Goal: Task Accomplishment & Management: Complete application form

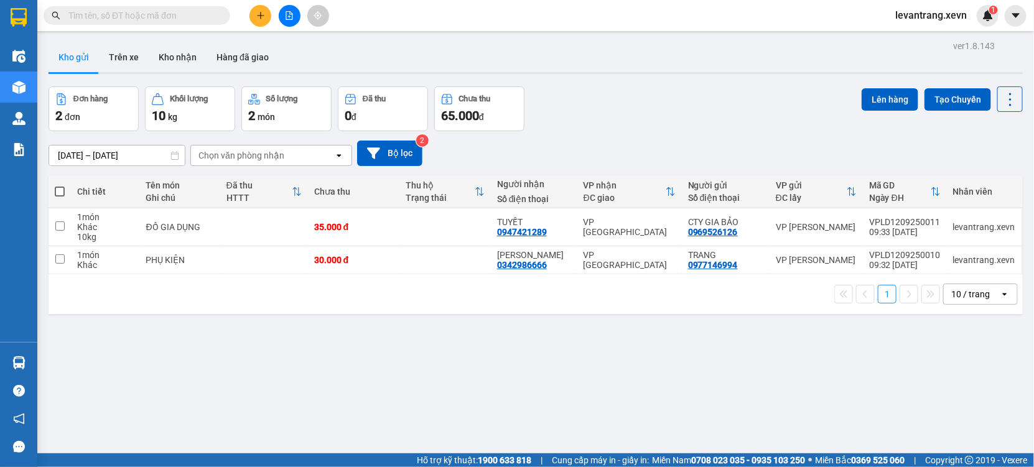
click at [254, 17] on button at bounding box center [260, 16] width 22 height 22
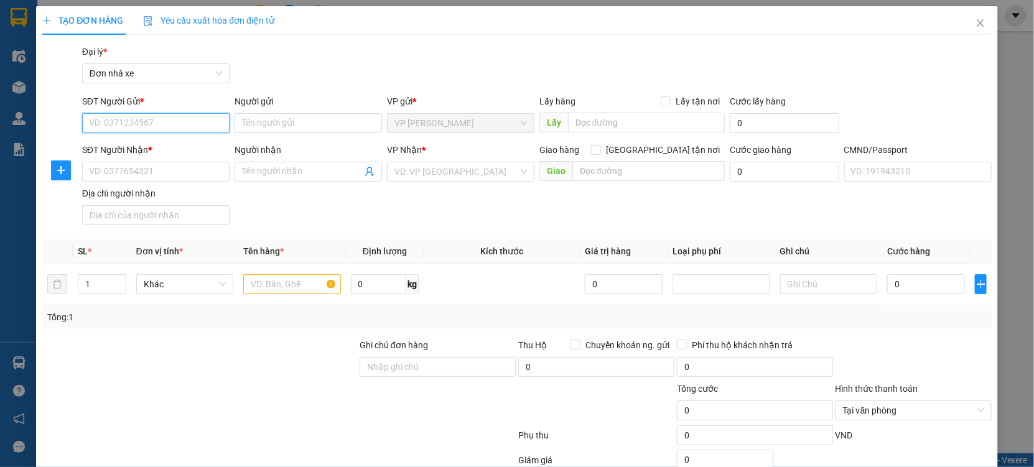
click at [195, 121] on input "SĐT Người Gửi *" at bounding box center [155, 123] width 147 height 20
type input "0849333933"
click at [129, 148] on div "0849333933 - TRANG" at bounding box center [154, 148] width 131 height 14
type input "TRANG"
type input "0842635635"
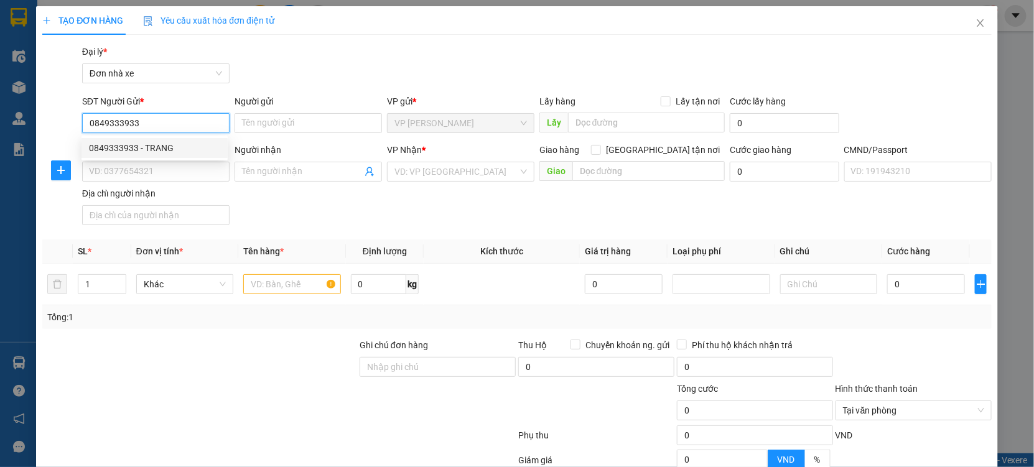
type input "SHIZEN SHUSI-ANH ĐOÀN"
type input "037204004260 NGÔ QUANG TUẤN"
type input "1"
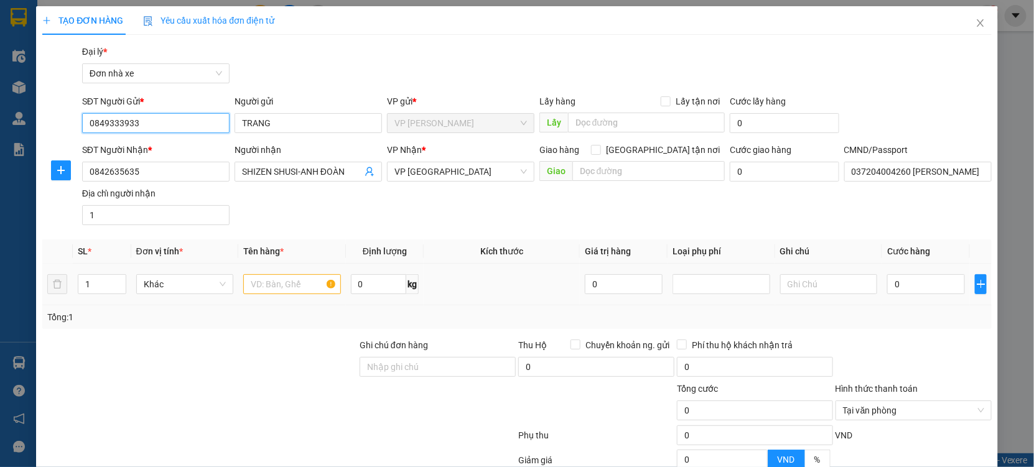
type input "0849333933"
click at [284, 285] on input "text" at bounding box center [292, 284] width 98 height 20
type input "cá hồi"
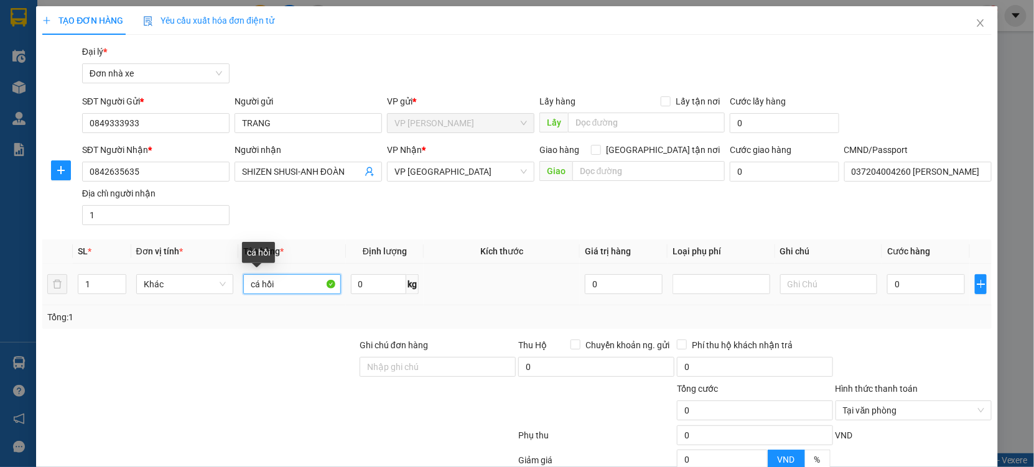
click at [279, 287] on input "cá hồi" at bounding box center [292, 284] width 98 height 20
type input "CÁ HỒI"
click at [914, 288] on input "0" at bounding box center [926, 284] width 78 height 20
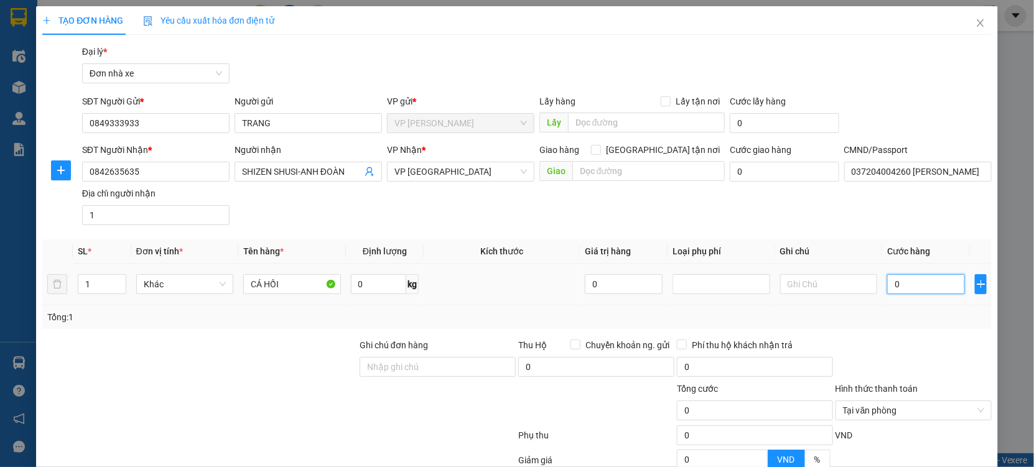
type input "005"
type input "5"
type input "0.050"
type input "50"
click at [788, 283] on input "text" at bounding box center [829, 284] width 98 height 20
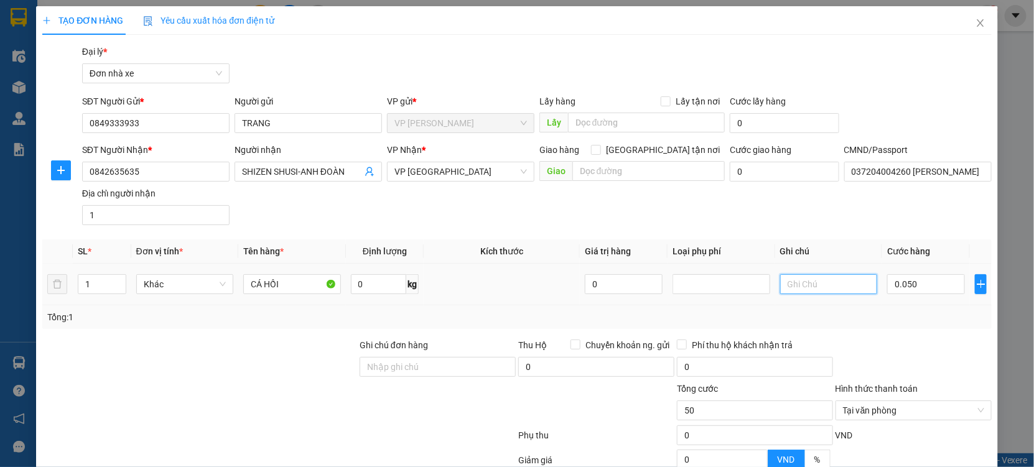
type input "50.000"
type input "HỎNG KHÁCH CHỊU"
click at [888, 353] on div at bounding box center [913, 360] width 159 height 44
click at [975, 406] on div "Tại văn phòng" at bounding box center [913, 411] width 156 height 20
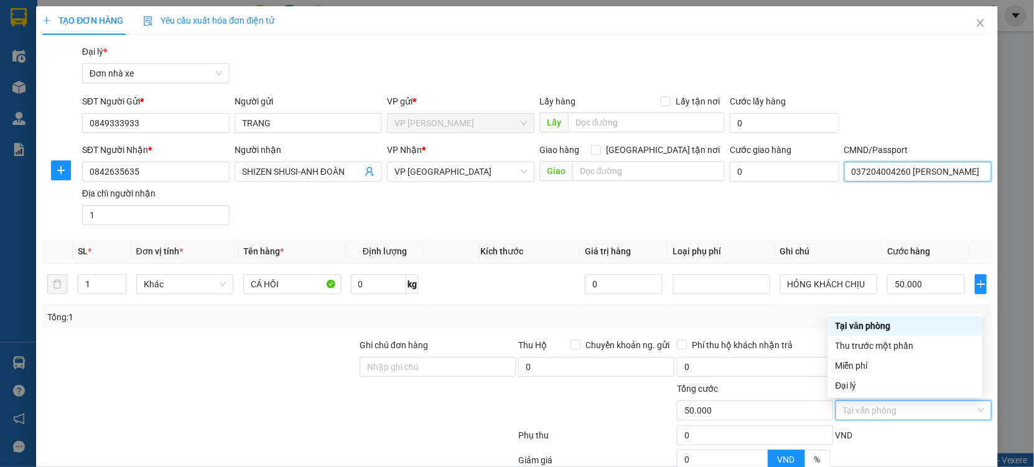
click at [920, 175] on input "037204004260 NGÔ QUANG TUẤN" at bounding box center [917, 172] width 147 height 20
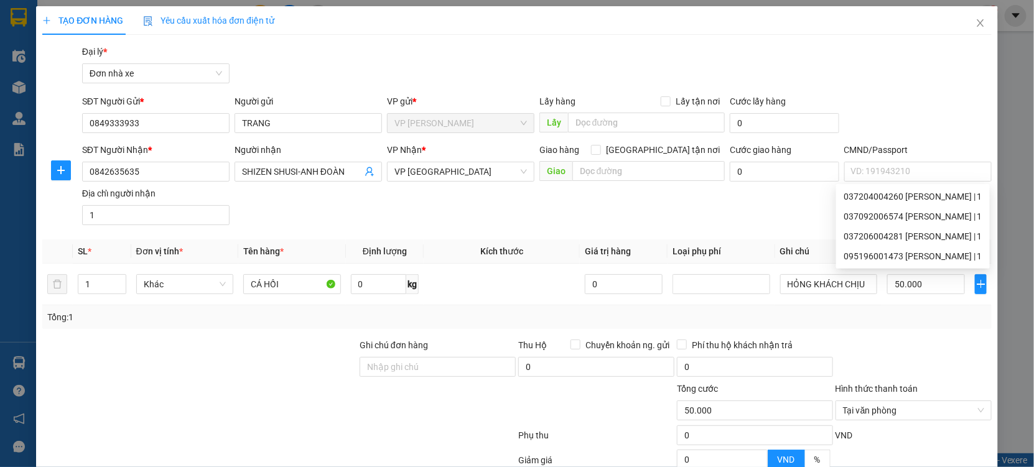
click at [947, 68] on div "Gói vận chuyển * Tiêu chuẩn Đại lý * Đơn nhà xe" at bounding box center [537, 67] width 914 height 44
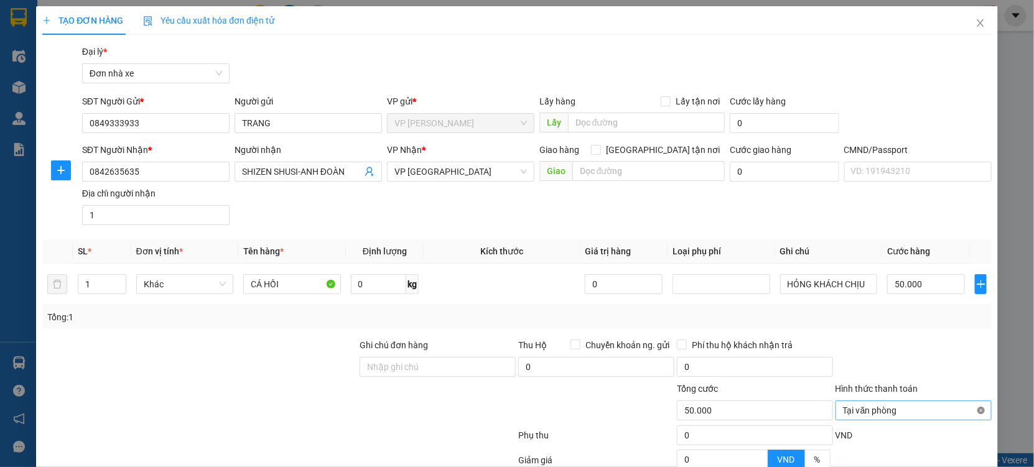
type input "50.000"
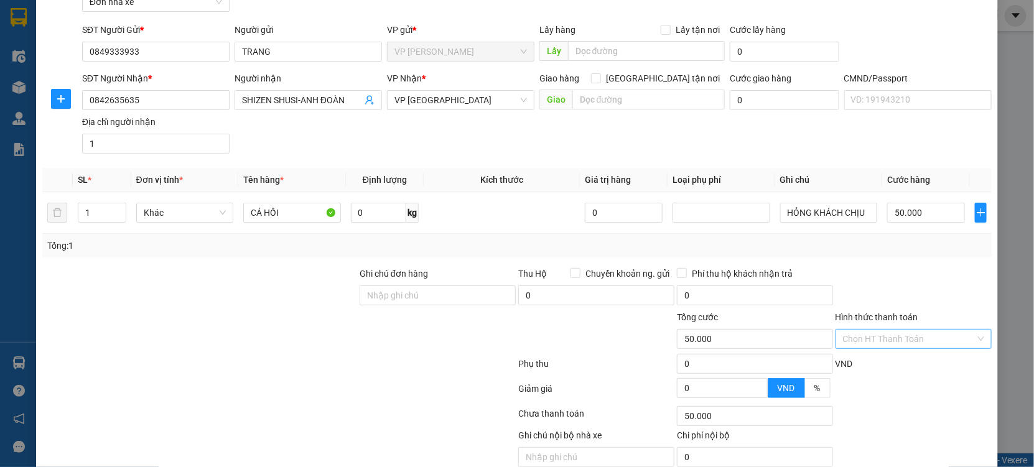
scroll to position [124, 0]
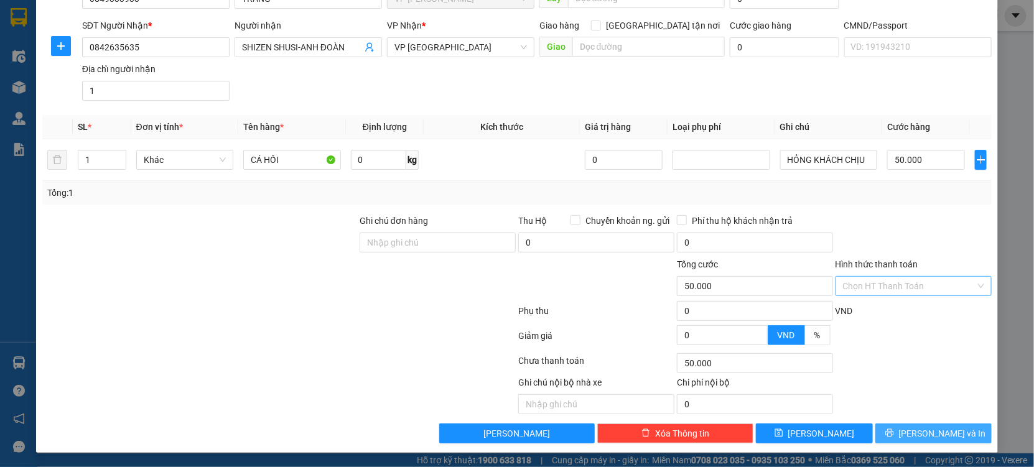
click at [929, 432] on span "Lưu và In" at bounding box center [942, 434] width 87 height 14
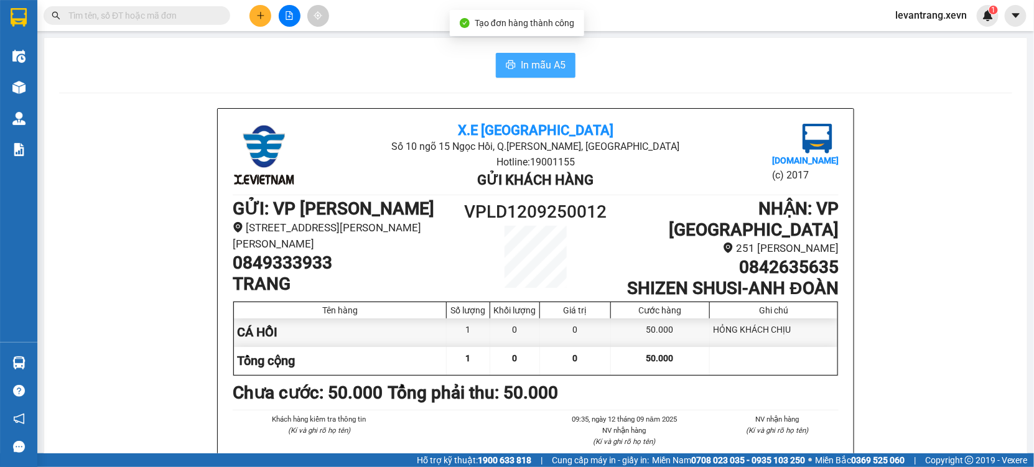
click at [521, 68] on span "In mẫu A5" at bounding box center [543, 65] width 45 height 16
